Goal: Find specific page/section: Find specific page/section

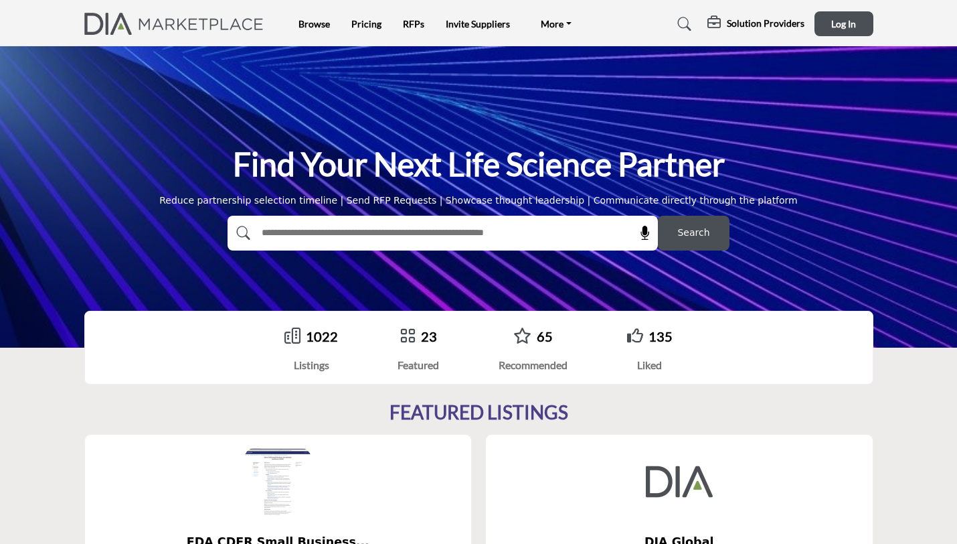
click at [331, 235] on input "text" at bounding box center [413, 233] width 319 height 20
click at [307, 26] on link "Browse" at bounding box center [314, 23] width 31 height 11
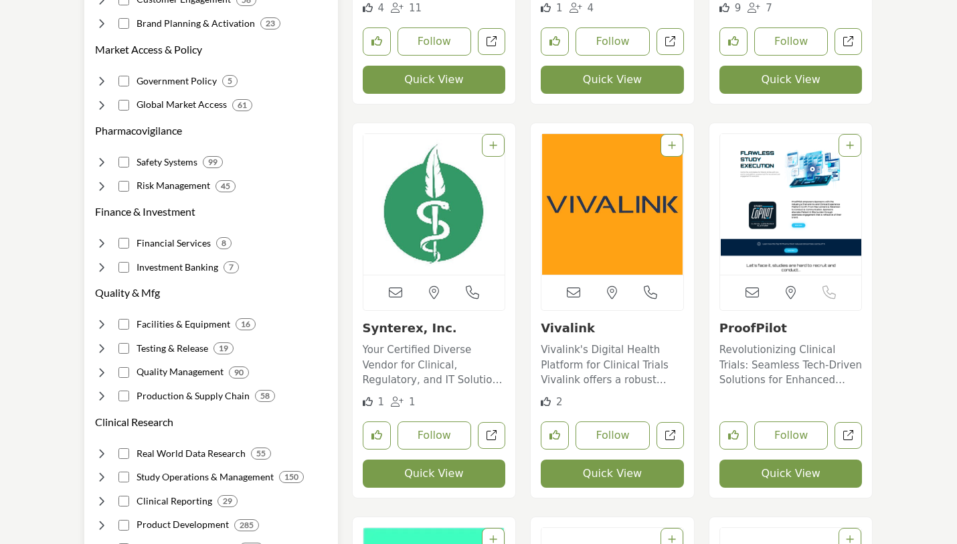
scroll to position [595, 0]
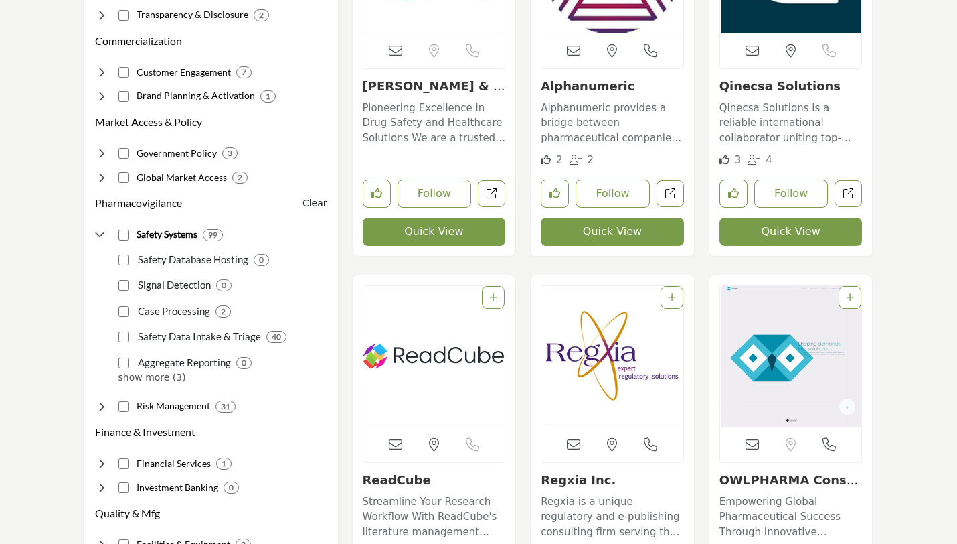
scroll to position [502, 0]
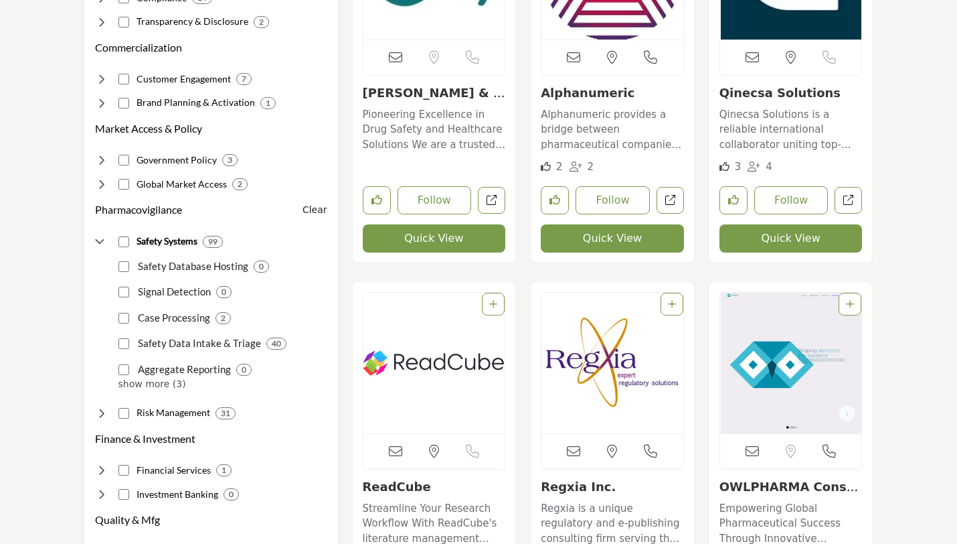
click at [564, 101] on div "Alphanumeric Alphanumeric provides a bridge between pharmaceutical companies an…" at bounding box center [612, 120] width 143 height 69
click at [565, 93] on link "Alphanumeric" at bounding box center [588, 93] width 94 height 14
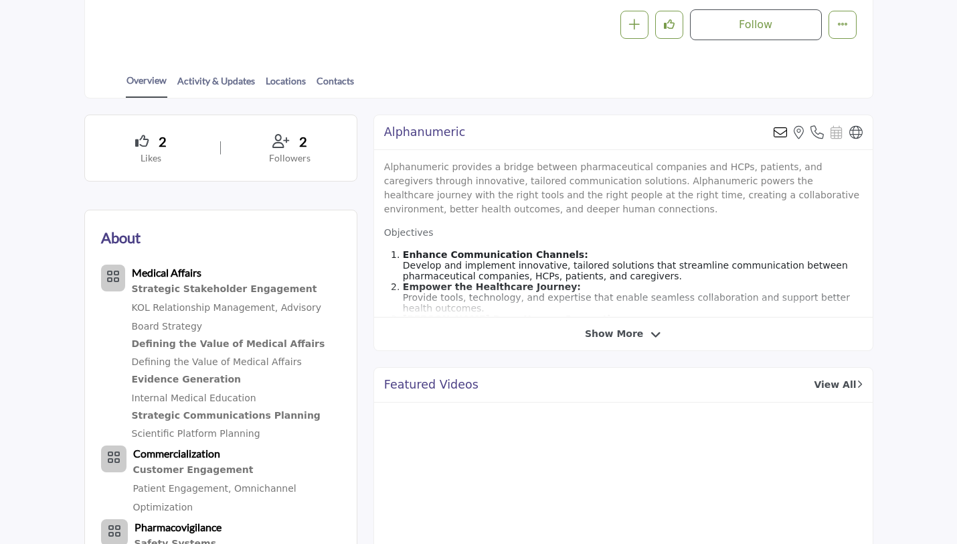
scroll to position [283, 0]
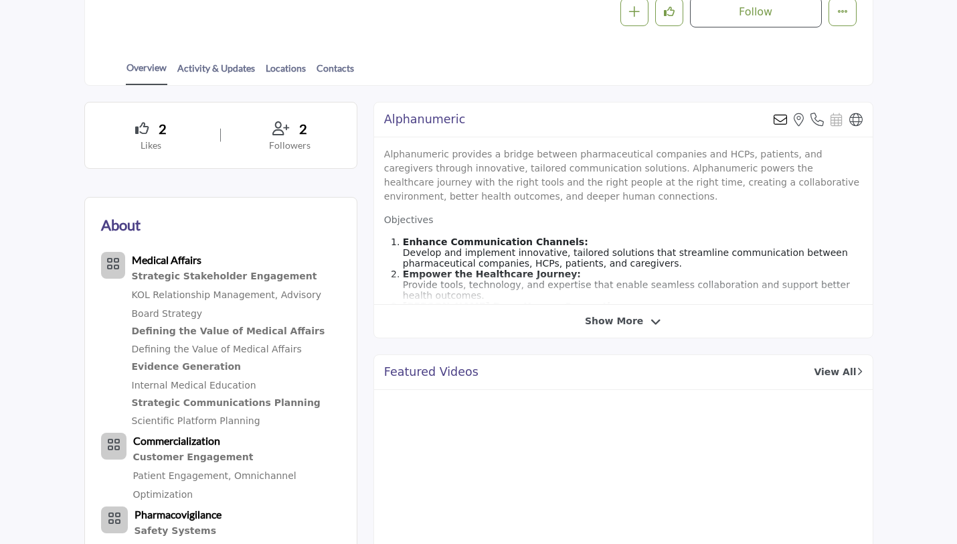
click at [605, 318] on span "Show More" at bounding box center [614, 321] width 58 height 14
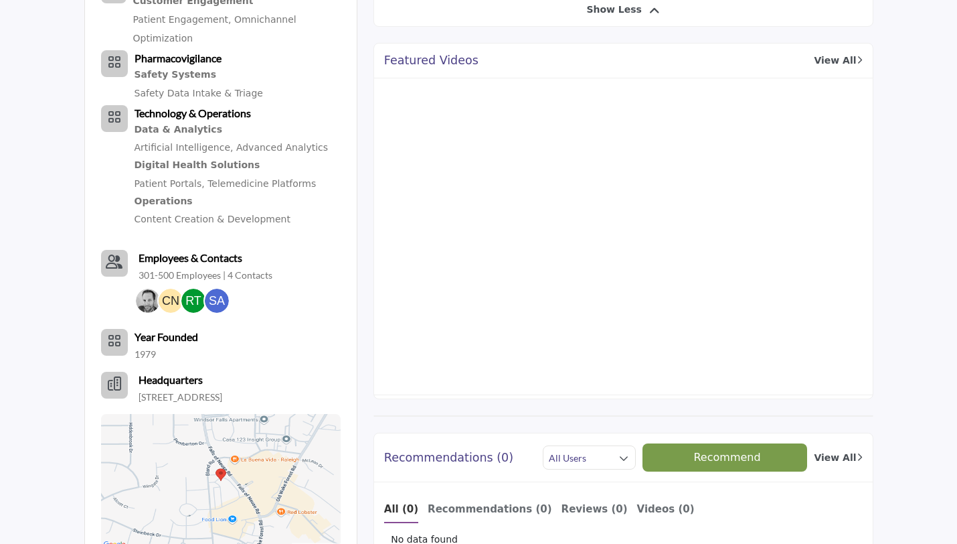
scroll to position [752, 0]
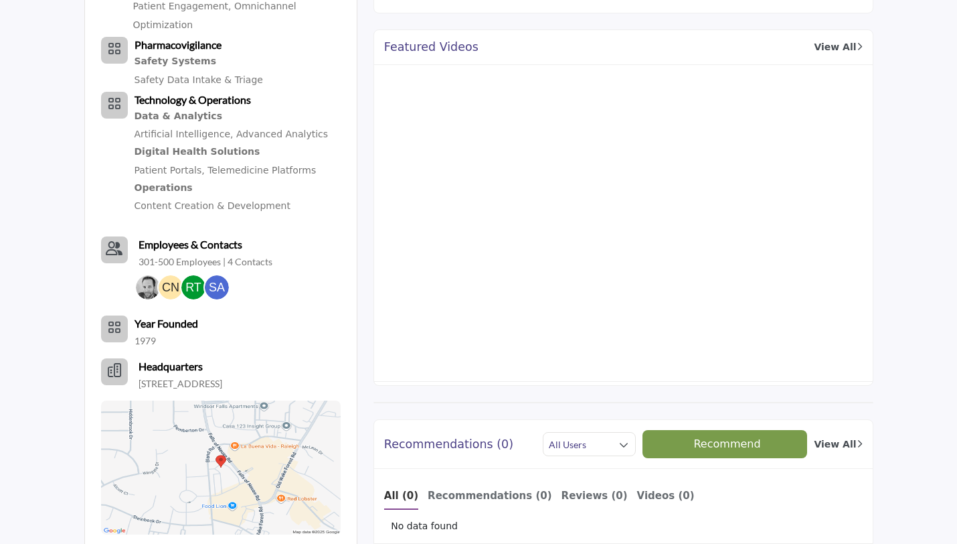
click at [154, 60] on div "Safety Systems" at bounding box center [199, 61] width 129 height 17
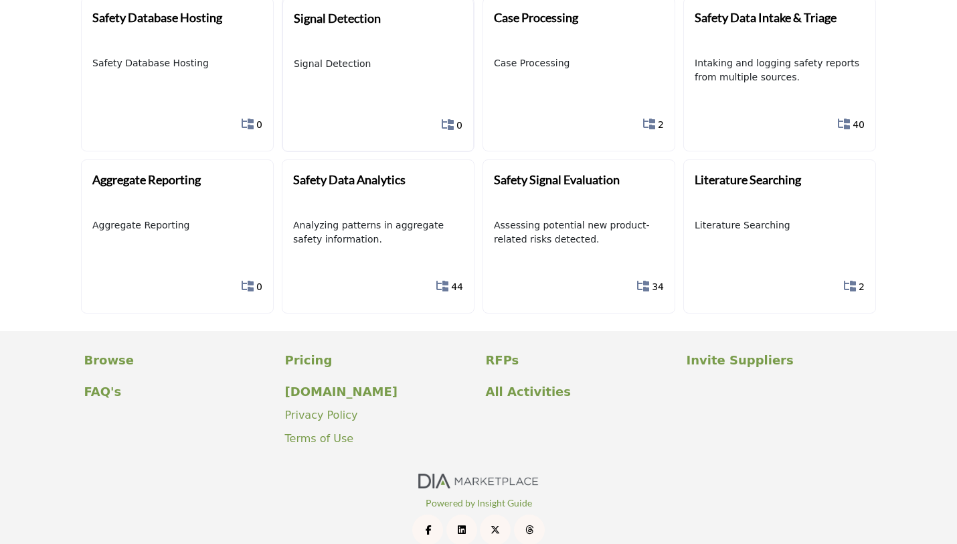
scroll to position [216, 0]
click at [544, 172] on b "Safety Signal Evaluation" at bounding box center [558, 179] width 126 height 15
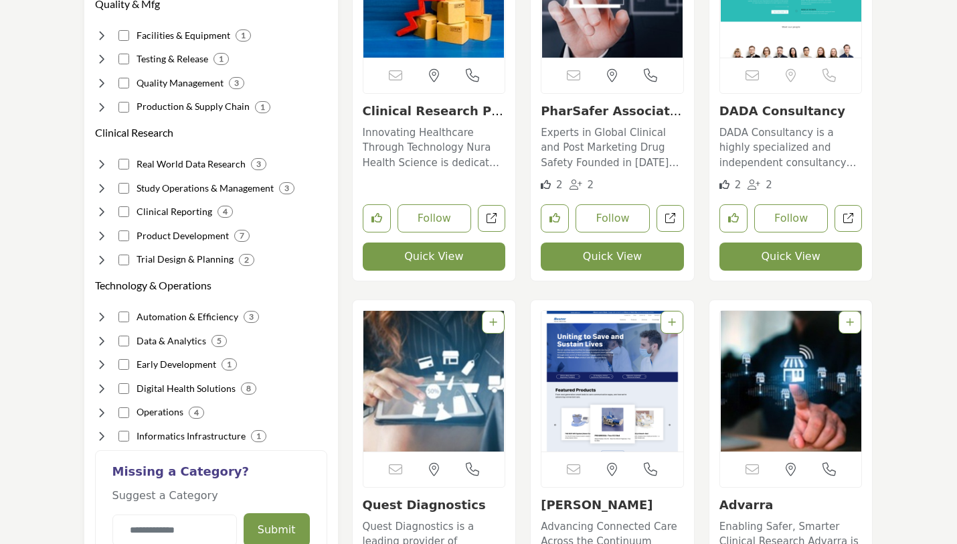
scroll to position [872, 0]
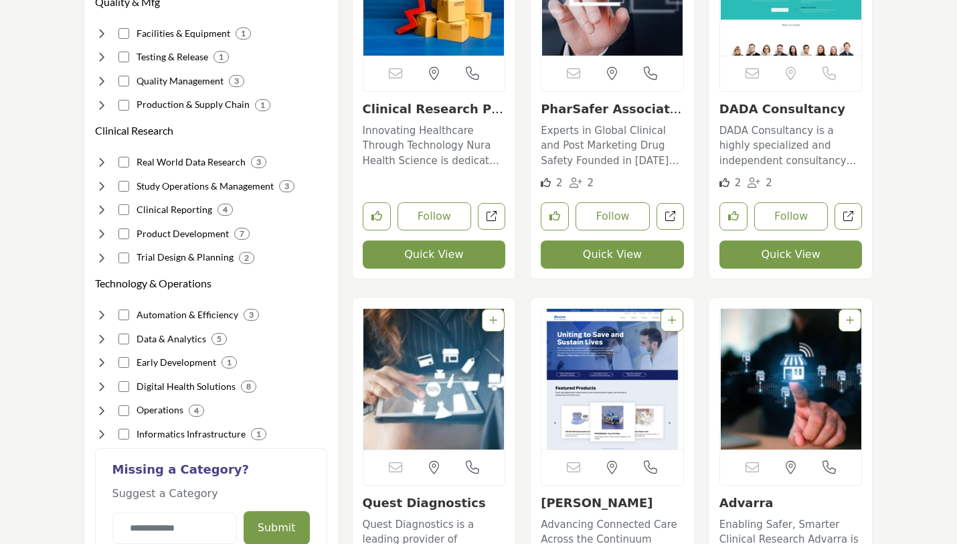
click at [597, 111] on link "PharSafer Associates..." at bounding box center [611, 116] width 141 height 29
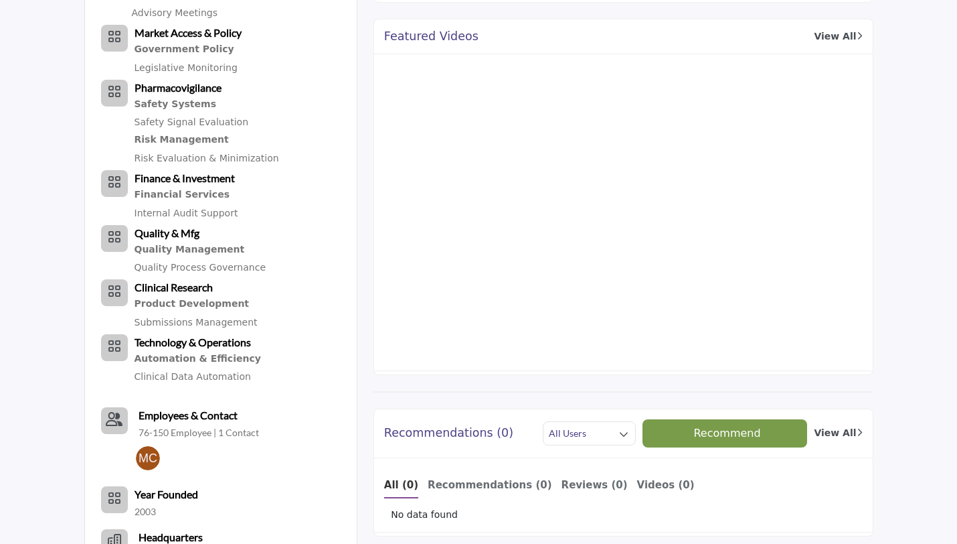
scroll to position [481, 0]
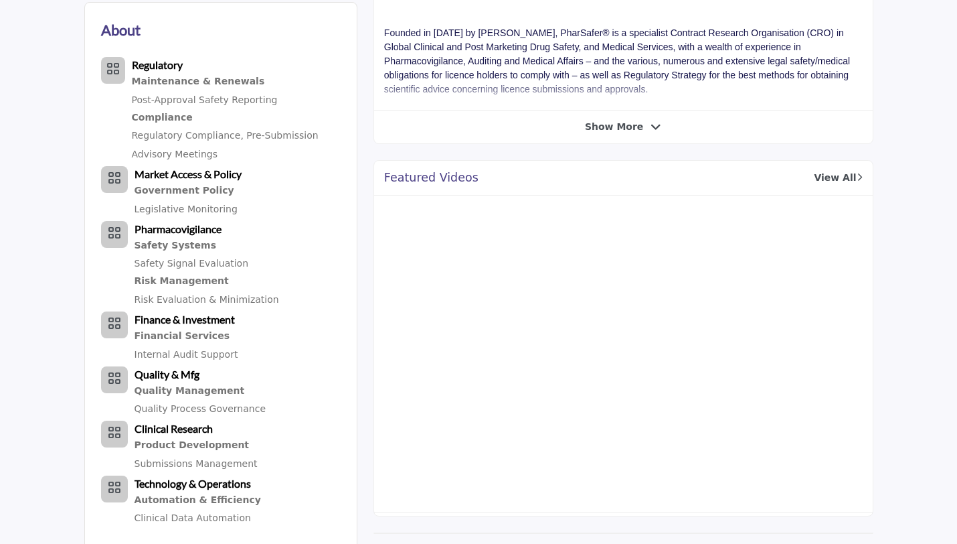
click at [617, 127] on span "Show More" at bounding box center [614, 127] width 58 height 14
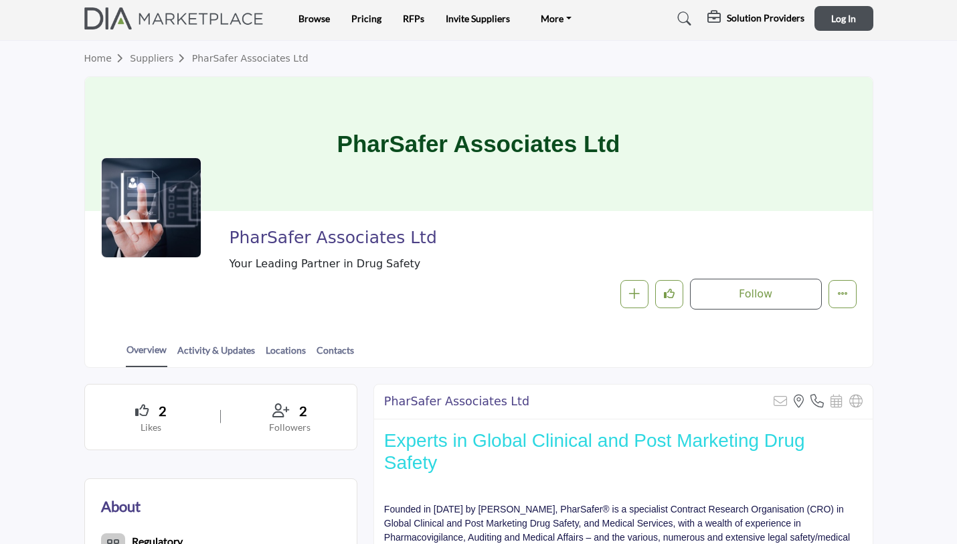
scroll to position [0, 0]
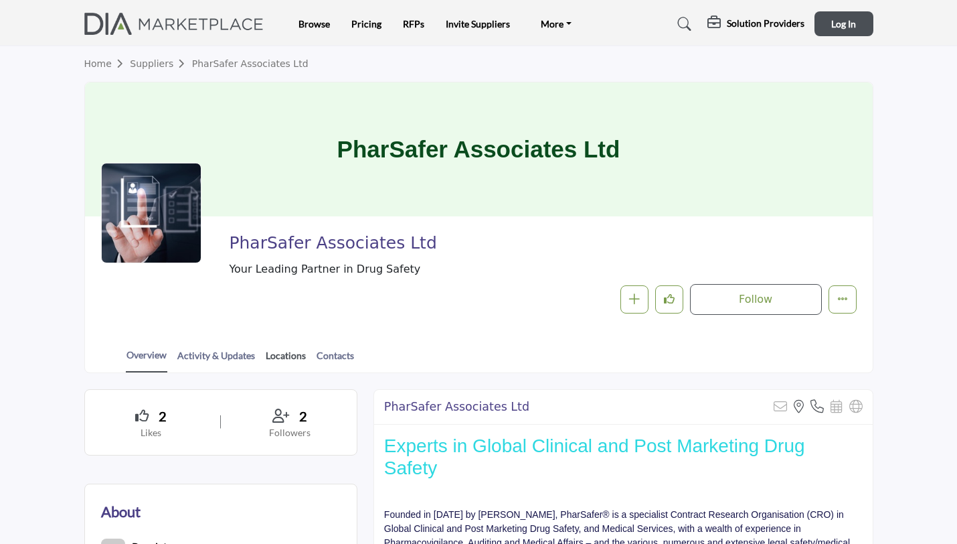
click at [291, 356] on link "Locations" at bounding box center [286, 359] width 42 height 23
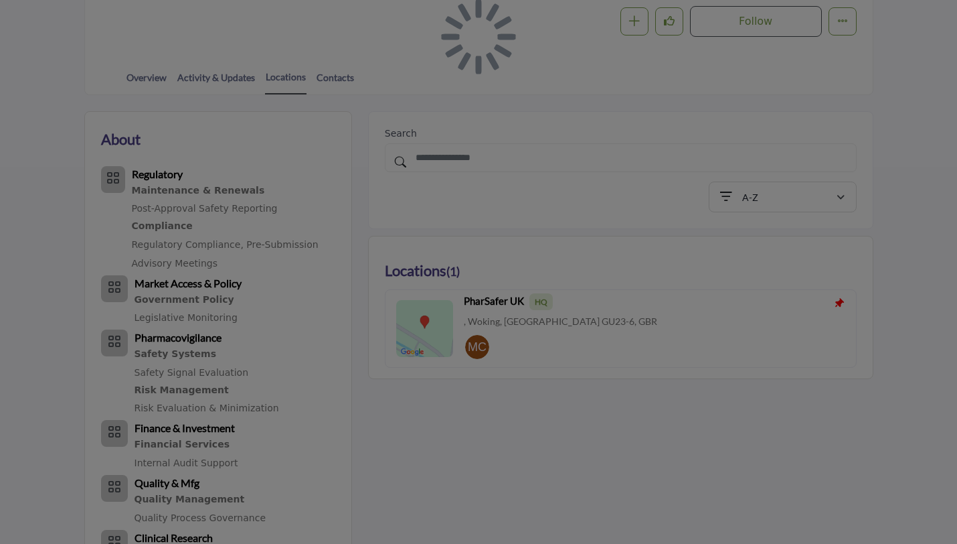
scroll to position [279, 0]
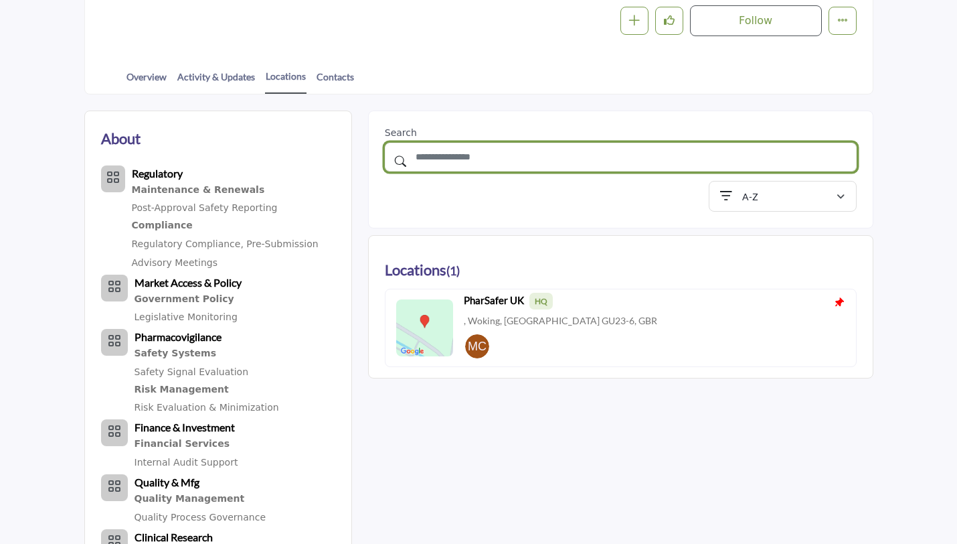
click at [672, 155] on input "text" at bounding box center [621, 157] width 472 height 29
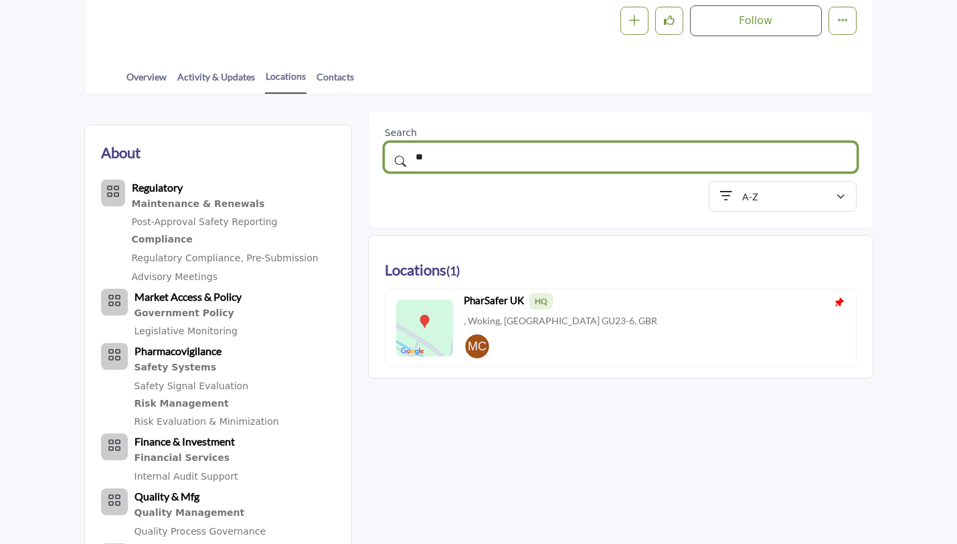
type input "**"
